Goal: Task Accomplishment & Management: Manage account settings

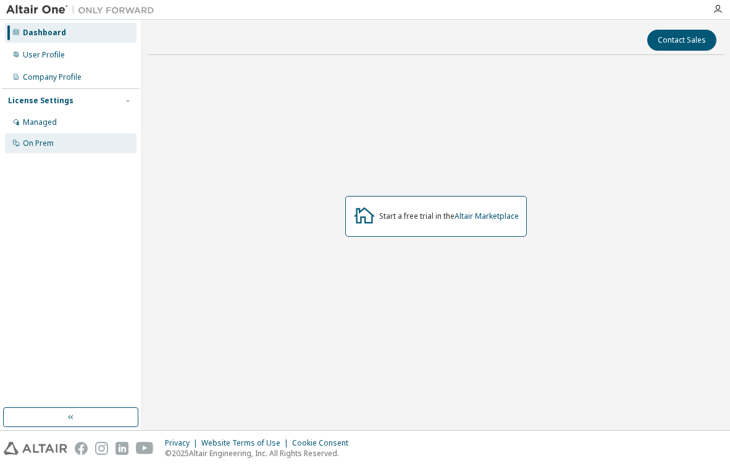
click at [46, 135] on div "On Prem" at bounding box center [71, 143] width 132 height 20
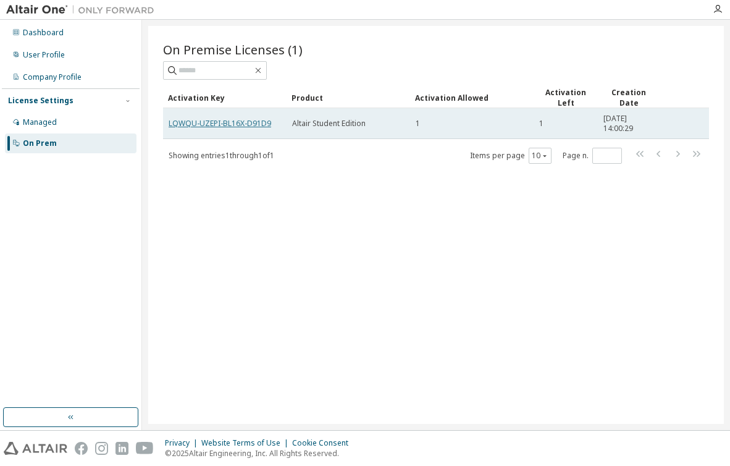
click at [220, 123] on link "LQWQU-UZEPI-BL16X-D91D9" at bounding box center [220, 123] width 103 height 11
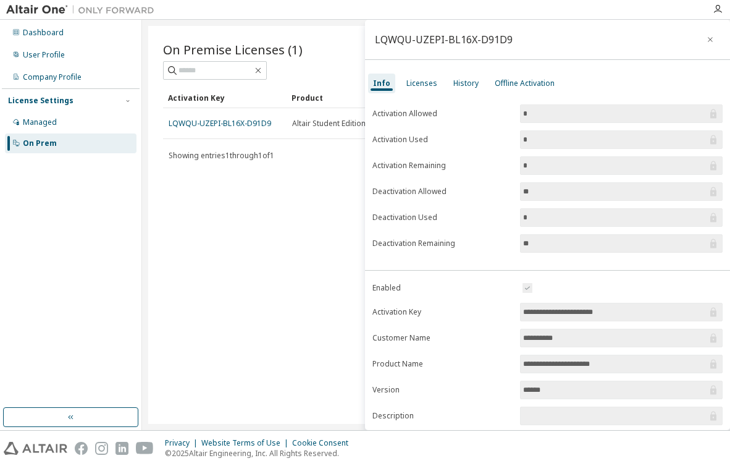
click at [631, 310] on input "**********" at bounding box center [615, 312] width 184 height 12
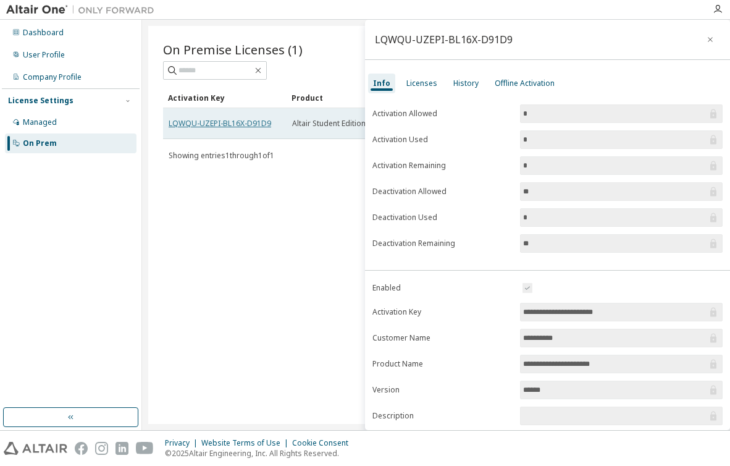
click at [235, 119] on link "LQWQU-UZEPI-BL16X-D91D9" at bounding box center [220, 123] width 103 height 11
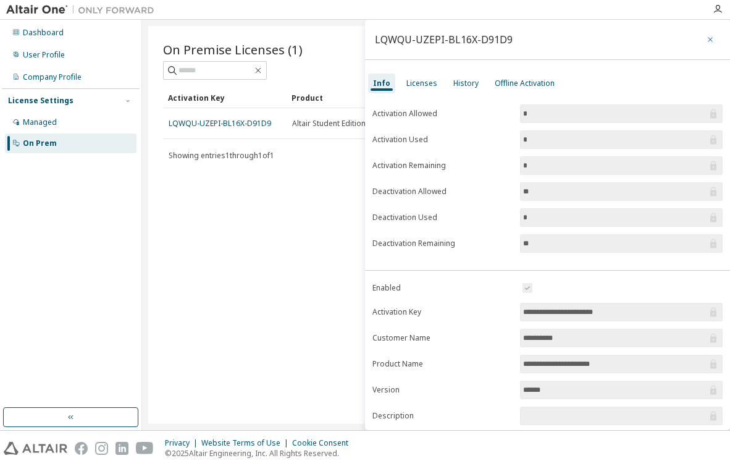
click at [706, 36] on icon "button" at bounding box center [710, 40] width 9 height 10
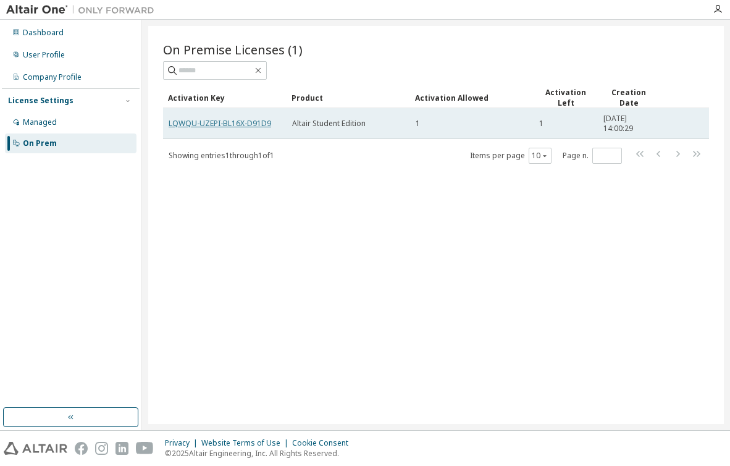
click at [219, 122] on link "LQWQU-UZEPI-BL16X-D91D9" at bounding box center [220, 123] width 103 height 11
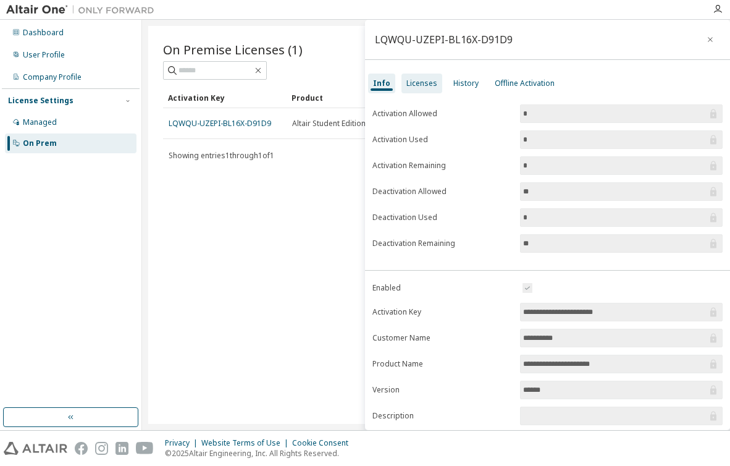
click at [427, 91] on div "Licenses" at bounding box center [422, 84] width 41 height 20
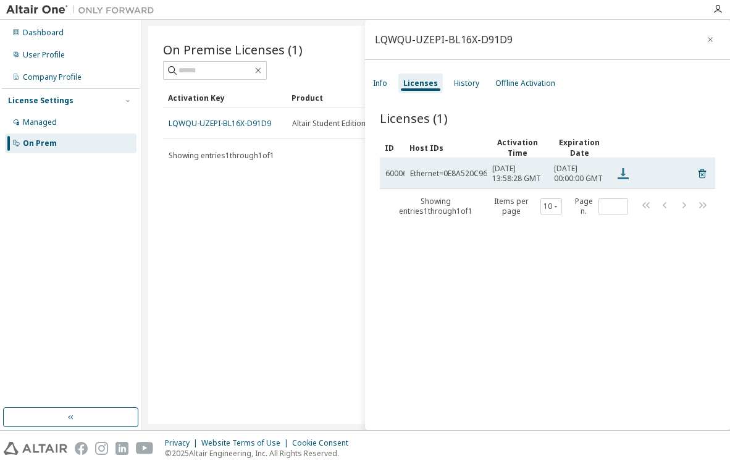
click at [620, 177] on icon at bounding box center [623, 173] width 15 height 15
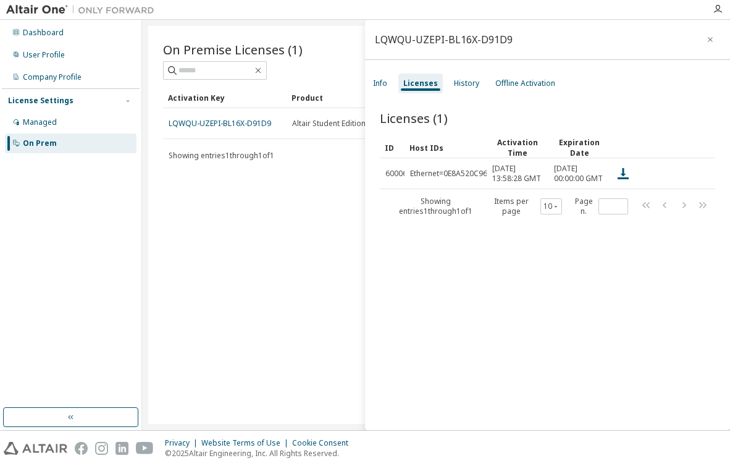
click at [390, 269] on div "Licenses (1) Clear Load Save Save As Field Operator Value Select filter Select …" at bounding box center [547, 272] width 365 height 355
